Goal: Transaction & Acquisition: Purchase product/service

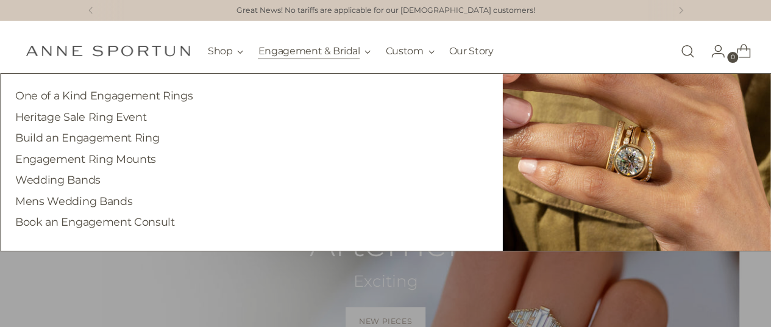
click at [327, 54] on button "Engagement & Bridal" at bounding box center [314, 51] width 113 height 27
click at [159, 94] on link "One of a Kind Engagement Rings" at bounding box center [103, 95] width 177 height 13
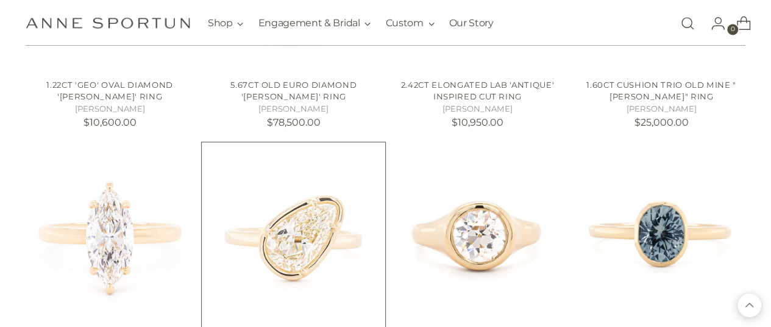
scroll to position [975, 0]
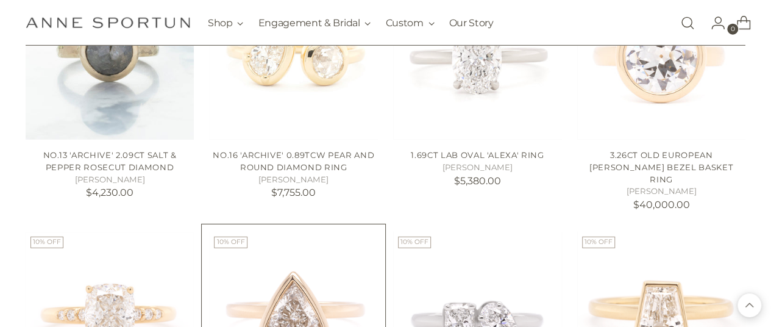
scroll to position [1828, 0]
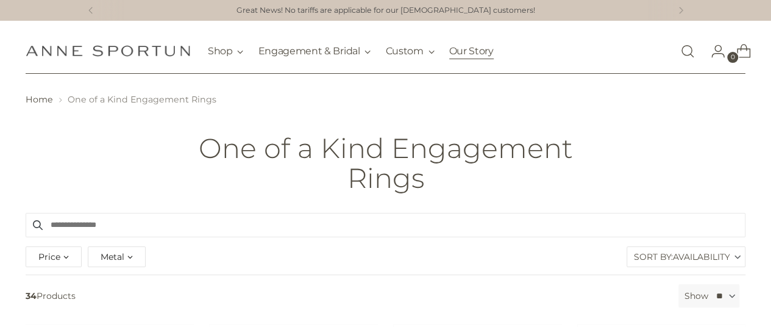
click at [476, 53] on link "Our Story" at bounding box center [471, 51] width 44 height 27
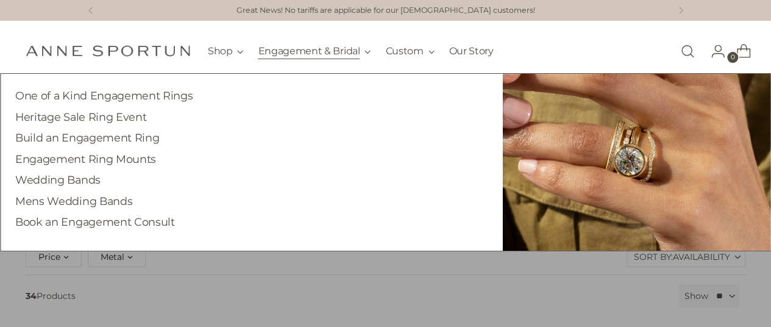
click at [328, 46] on button "Engagement & Bridal" at bounding box center [314, 51] width 113 height 27
click at [116, 121] on link "Heritage Sale Ring Event" at bounding box center [80, 116] width 131 height 13
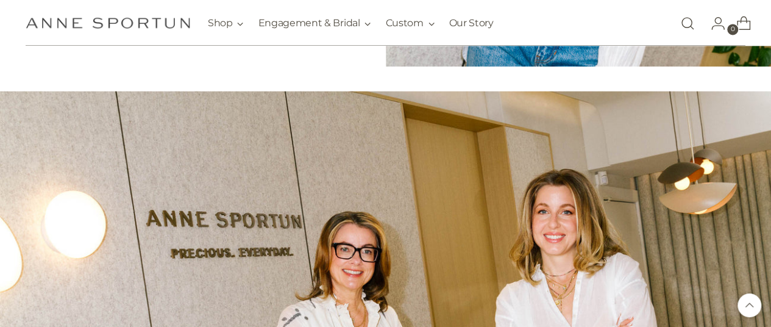
scroll to position [670, 0]
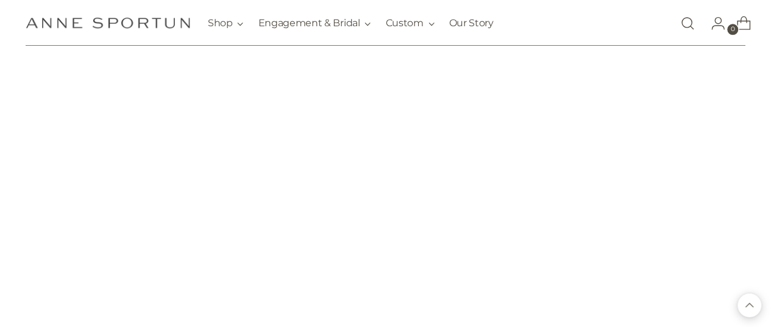
scroll to position [731, 0]
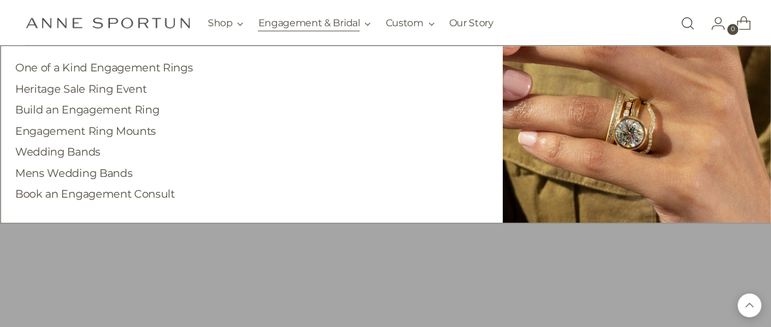
click at [302, 23] on button "Engagement & Bridal" at bounding box center [314, 23] width 113 height 27
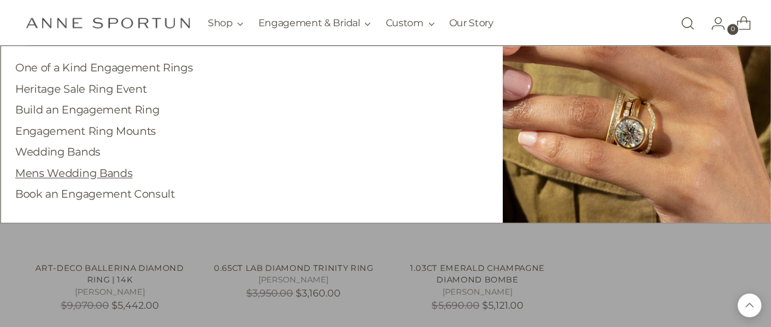
click at [76, 167] on link "Mens Wedding Bands" at bounding box center [73, 172] width 117 height 13
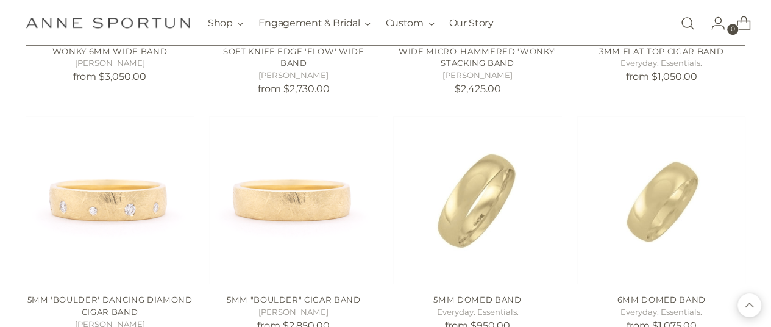
scroll to position [609, 0]
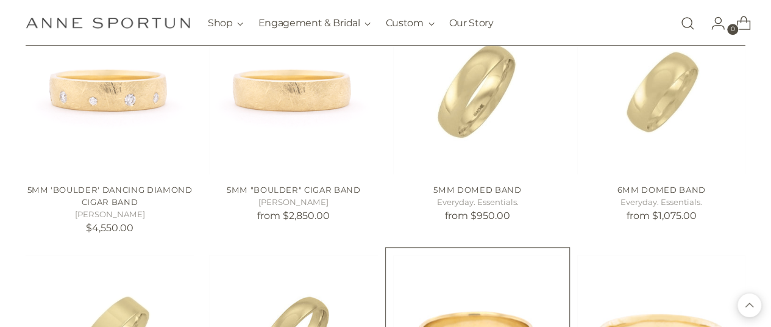
scroll to position [426, 0]
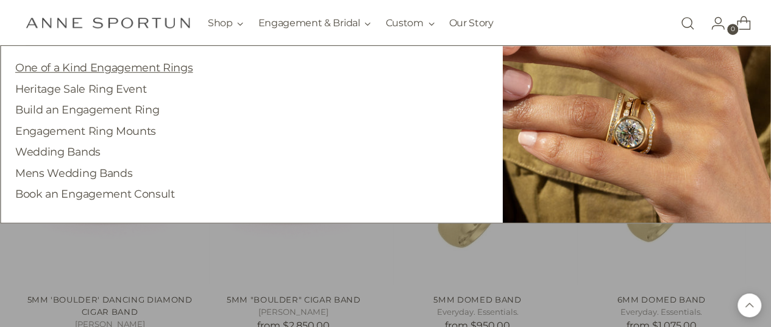
click at [174, 67] on link "One of a Kind Engagement Rings" at bounding box center [103, 67] width 177 height 13
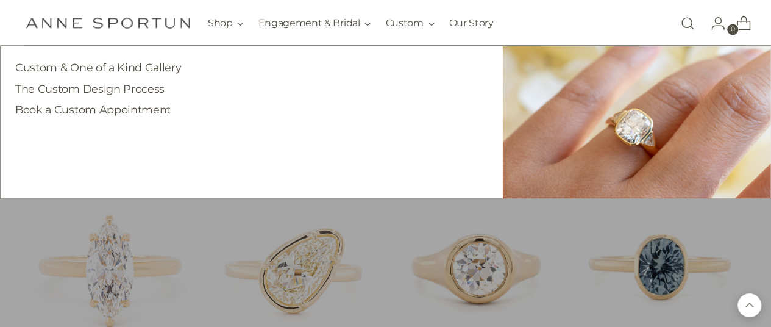
scroll to position [914, 0]
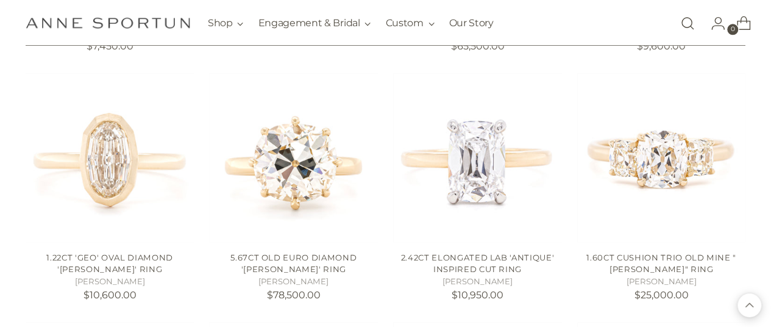
scroll to position [853, 0]
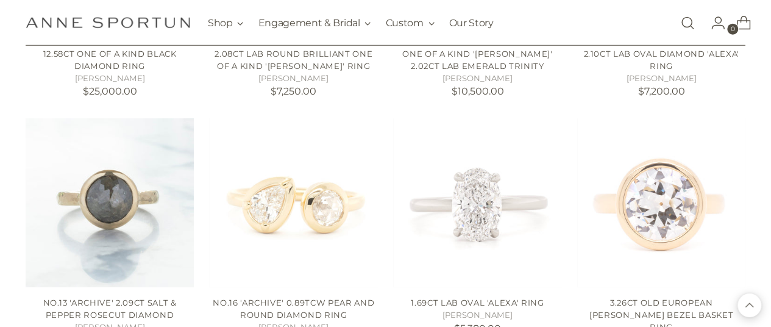
scroll to position [1584, 0]
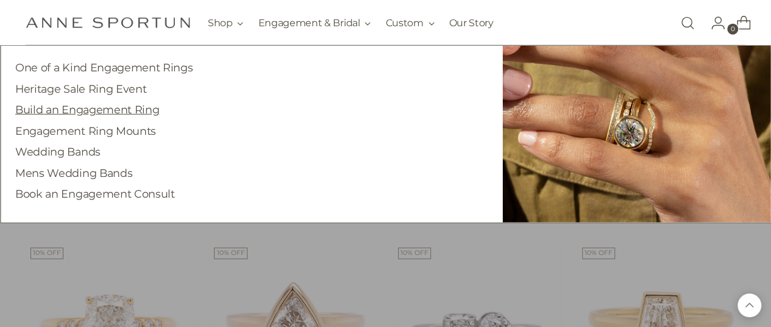
click at [107, 107] on link "Build an Engagement Ring" at bounding box center [87, 109] width 144 height 13
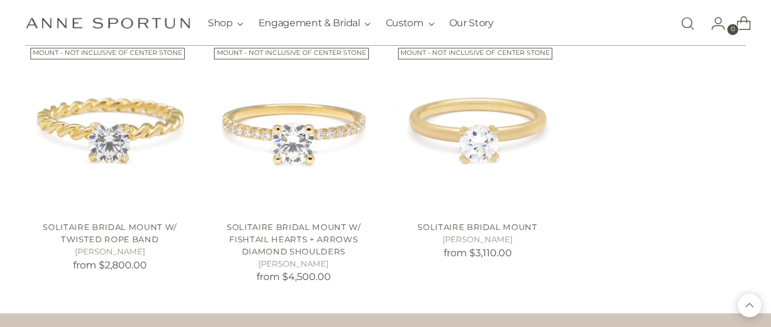
scroll to position [1246, 0]
